Goal: Task Accomplishment & Management: Use online tool/utility

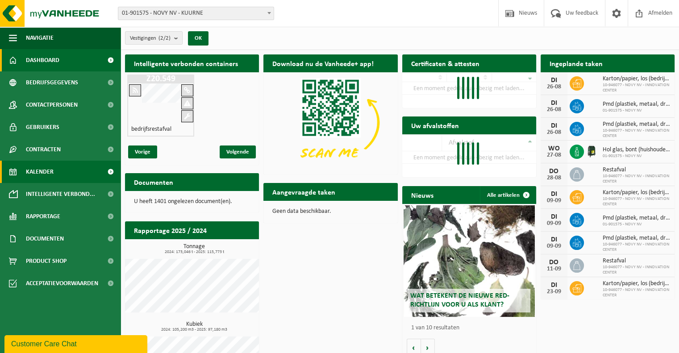
drag, startPoint x: 57, startPoint y: 172, endPoint x: 73, endPoint y: 171, distance: 16.5
click at [57, 172] on link "Kalender" at bounding box center [60, 172] width 121 height 22
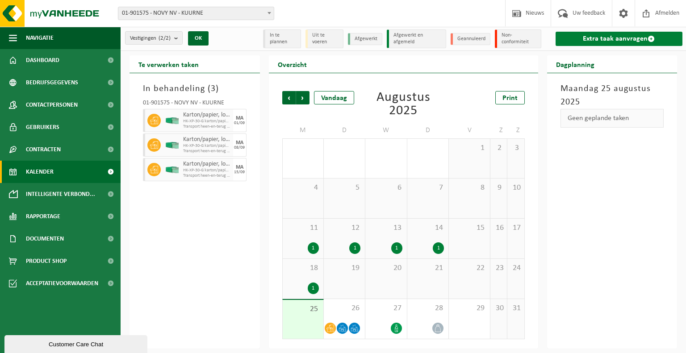
click at [620, 37] on link "Extra taak aanvragen" at bounding box center [618, 39] width 127 height 14
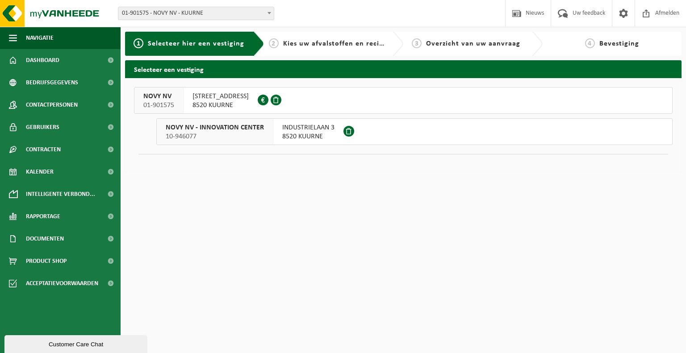
click at [165, 104] on span "01-901575" at bounding box center [158, 105] width 31 height 9
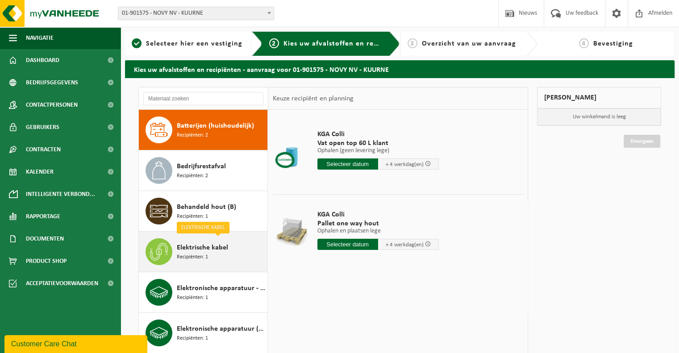
click at [214, 263] on div "Elektrische kabel Recipiënten: 1" at bounding box center [221, 251] width 88 height 27
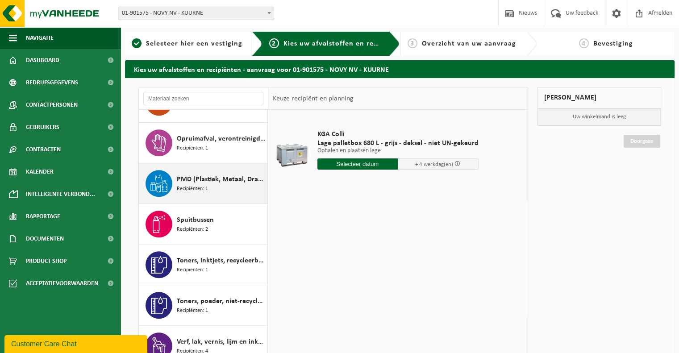
scroll to position [613, 0]
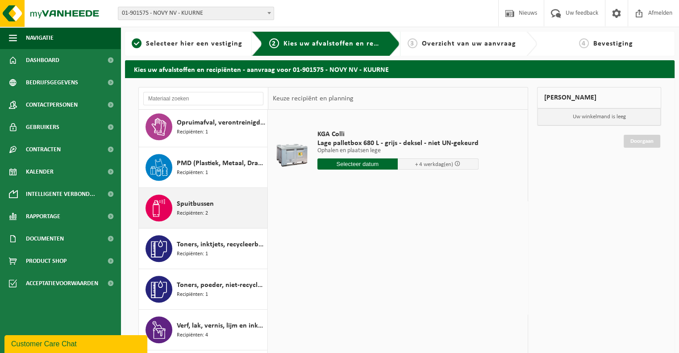
click at [237, 216] on div "Spuitbussen Recipiënten: 2" at bounding box center [221, 208] width 88 height 27
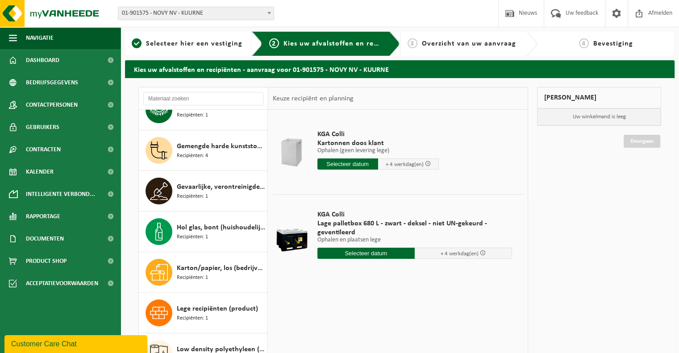
scroll to position [219, 0]
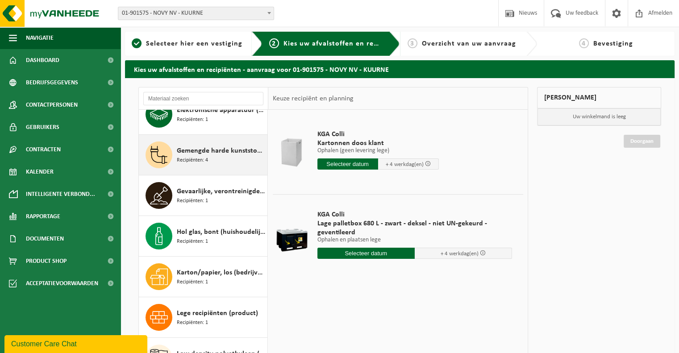
click at [222, 156] on div "Gemengde harde kunststoffen (PE, PP en PVC), recycleerbaar (industrieel) Recipi…" at bounding box center [221, 155] width 88 height 27
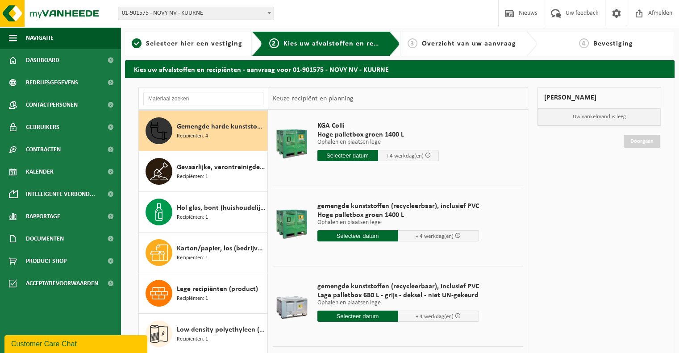
scroll to position [0, 0]
